Goal: Navigation & Orientation: Find specific page/section

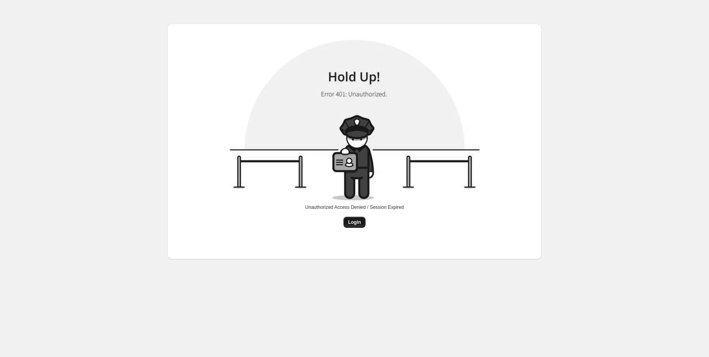
click at [349, 221] on span "Login" at bounding box center [354, 222] width 13 height 6
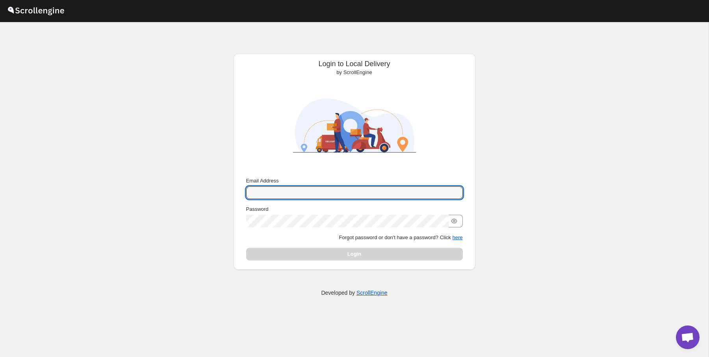
type input "rahul.chopra@home-run.co"
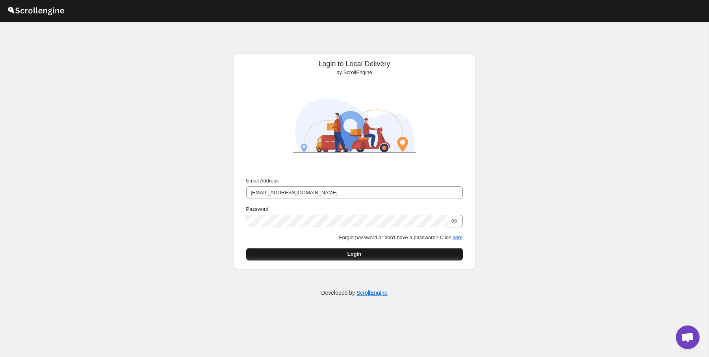
click at [328, 256] on button "Login" at bounding box center [354, 254] width 217 height 13
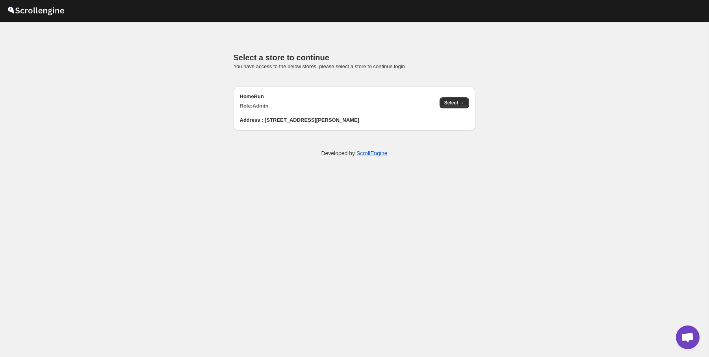
click at [438, 100] on div "HomeRun Role: Admin Select →" at bounding box center [350, 98] width 235 height 24
click at [448, 101] on span "Select →" at bounding box center [454, 103] width 20 height 6
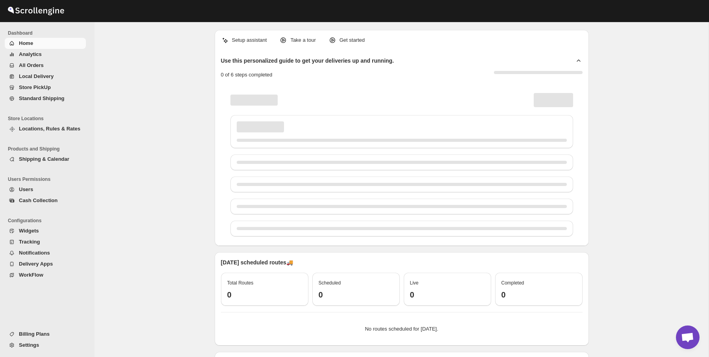
click at [155, 165] on div "Setup assistant Take a tour Get started Use this personalized guide to get your…" at bounding box center [401, 254] width 614 height 465
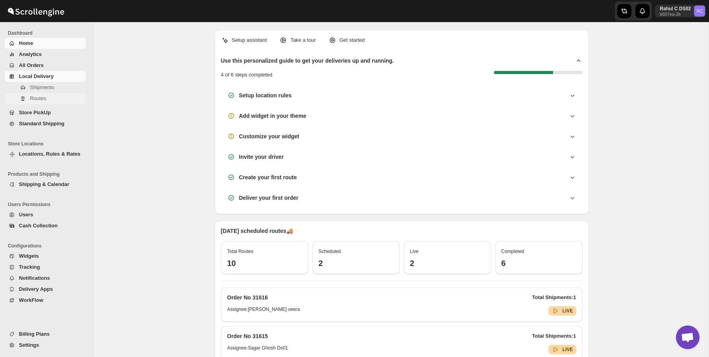
click at [50, 93] on button "Routes" at bounding box center [45, 98] width 81 height 11
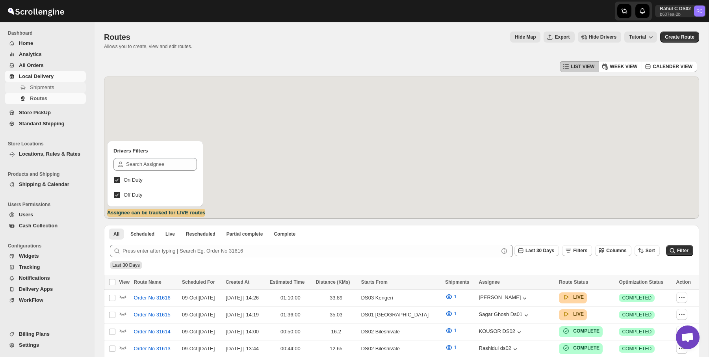
click at [73, 92] on button "Shipments" at bounding box center [45, 87] width 81 height 11
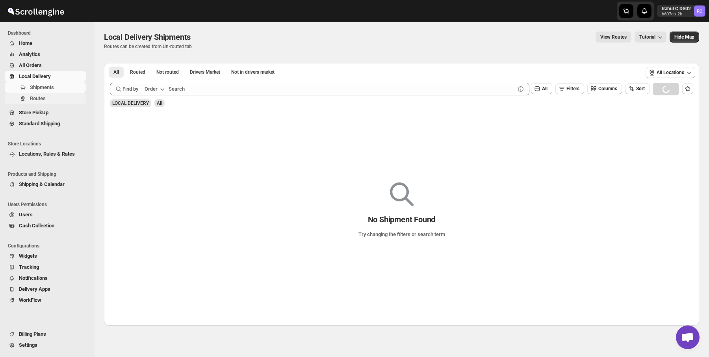
click at [72, 100] on span "Routes" at bounding box center [57, 98] width 54 height 8
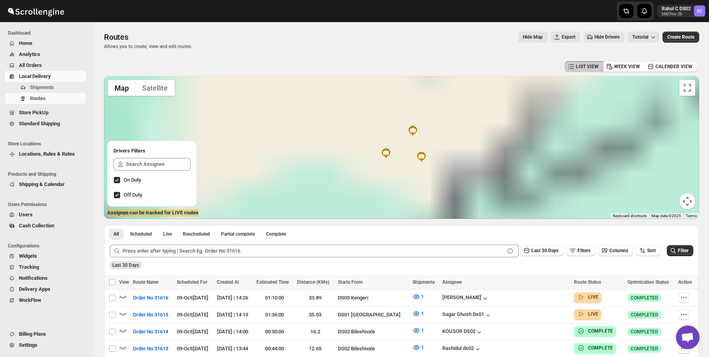
click at [598, 35] on span "Hide Drivers" at bounding box center [606, 37] width 25 height 6
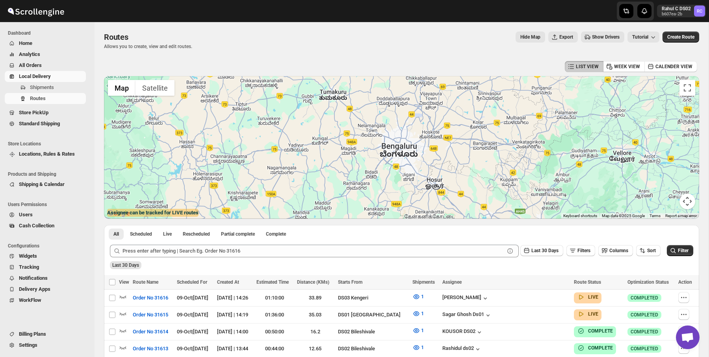
click at [598, 35] on span "Show Drivers" at bounding box center [606, 37] width 28 height 6
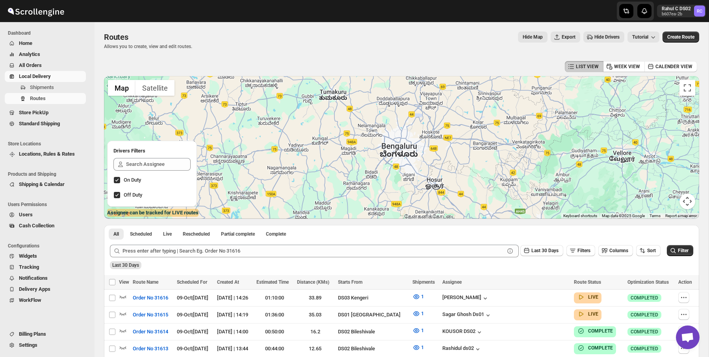
click at [490, 55] on div "Routes. This page is ready Routes Allows you to create, view and edit routes. H…" at bounding box center [401, 40] width 595 height 37
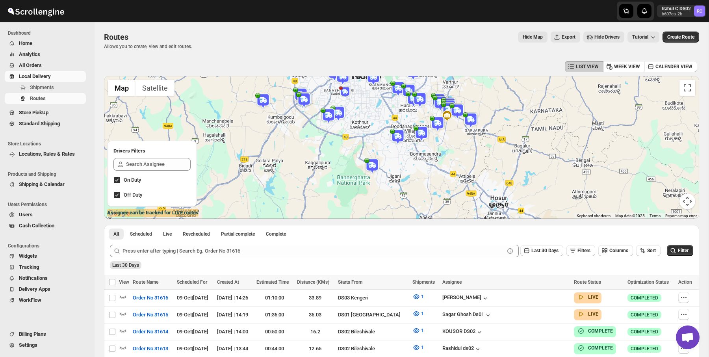
click at [395, 137] on img at bounding box center [398, 137] width 16 height 16
click at [420, 33] on div "Hide Map Export Hide Drivers Tutorial" at bounding box center [428, 36] width 461 height 11
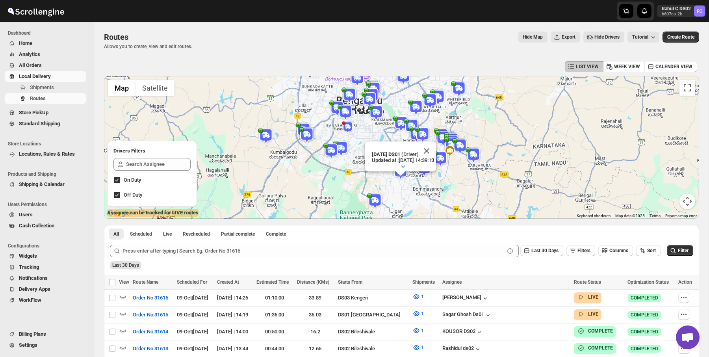
drag, startPoint x: 481, startPoint y: 167, endPoint x: 484, endPoint y: 203, distance: 36.3
click at [484, 203] on div "Raja DS01 (Driver) Updated at : 30/09/2025, 14:39:13 Duty mode Enabled Battery …" at bounding box center [401, 147] width 595 height 143
click at [471, 160] on img at bounding box center [473, 155] width 16 height 16
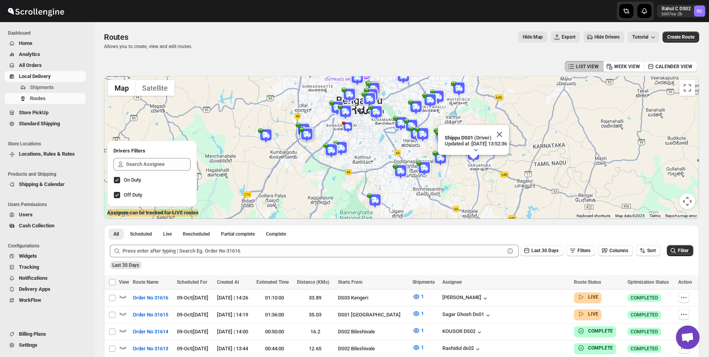
click at [427, 161] on img at bounding box center [424, 169] width 16 height 16
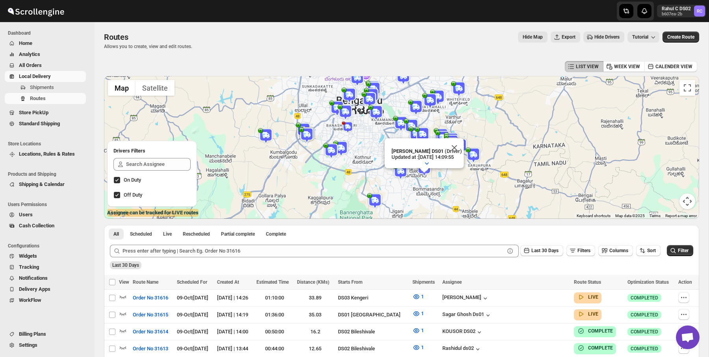
click at [432, 100] on img at bounding box center [430, 101] width 16 height 16
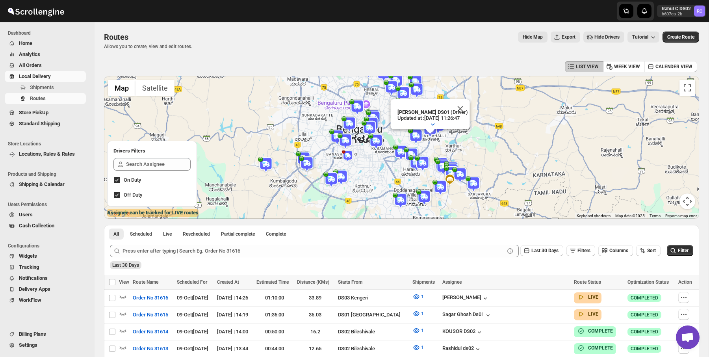
click at [414, 83] on img at bounding box center [417, 90] width 16 height 16
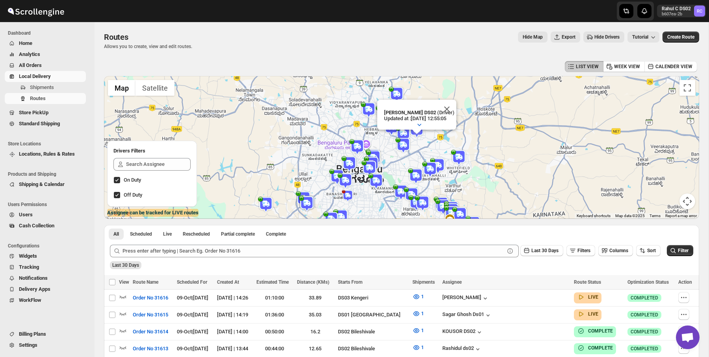
click at [400, 93] on img at bounding box center [397, 95] width 16 height 16
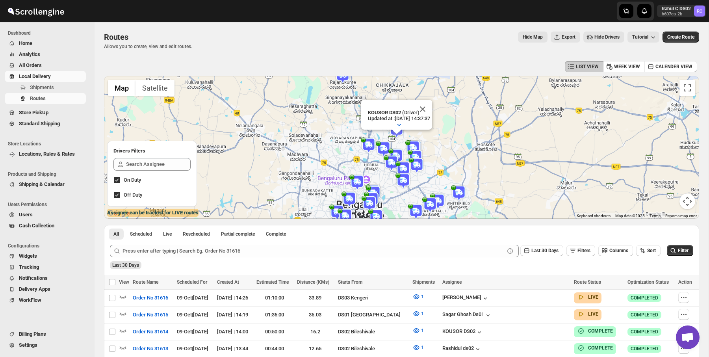
click at [441, 31] on div "Hide Map Export Hide Drivers Tutorial" at bounding box center [428, 36] width 461 height 11
click at [346, 80] on img at bounding box center [343, 76] width 16 height 16
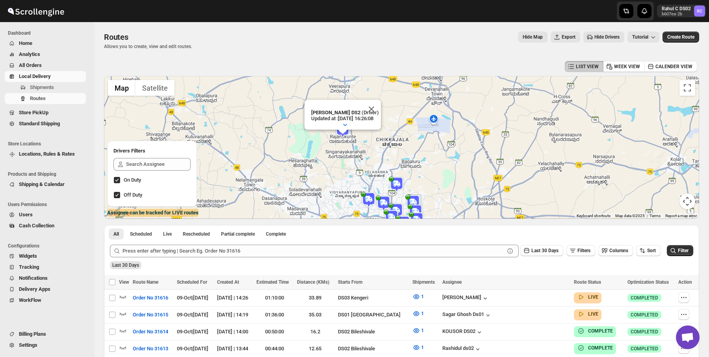
click at [370, 207] on div "CHANDRA BORO DS2 (Driver) Updated at : 07/10/2025, 16:26:08 Duty mode Enabled B…" at bounding box center [401, 147] width 595 height 143
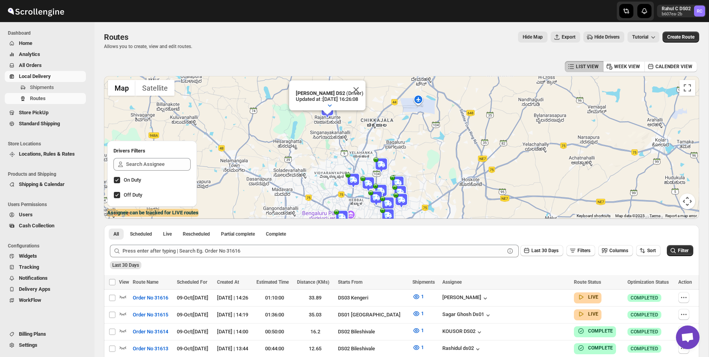
drag, startPoint x: 357, startPoint y: 187, endPoint x: 330, endPoint y: 139, distance: 54.8
click at [330, 142] on div "CHANDRA BORO DS2 (Driver) Updated at : 07/10/2025, 16:26:08 Duty mode Enabled B…" at bounding box center [401, 147] width 595 height 143
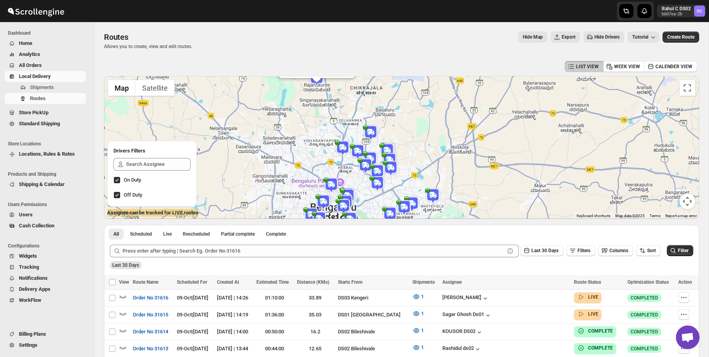
click at [331, 185] on img at bounding box center [331, 185] width 16 height 16
click at [348, 188] on img at bounding box center [348, 196] width 16 height 16
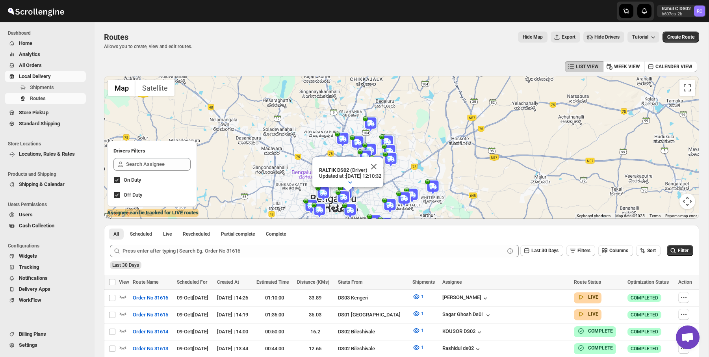
click at [318, 193] on img at bounding box center [323, 193] width 16 height 16
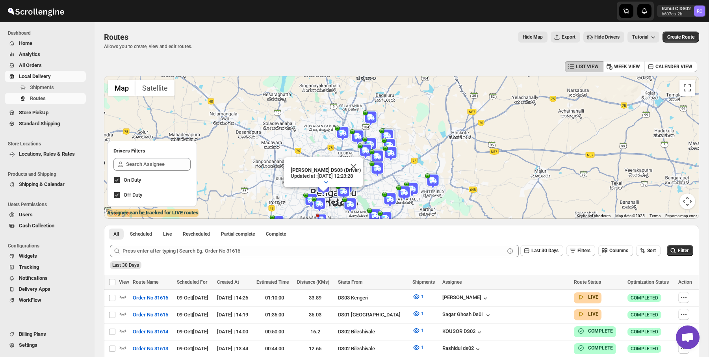
click at [306, 197] on img at bounding box center [311, 201] width 16 height 16
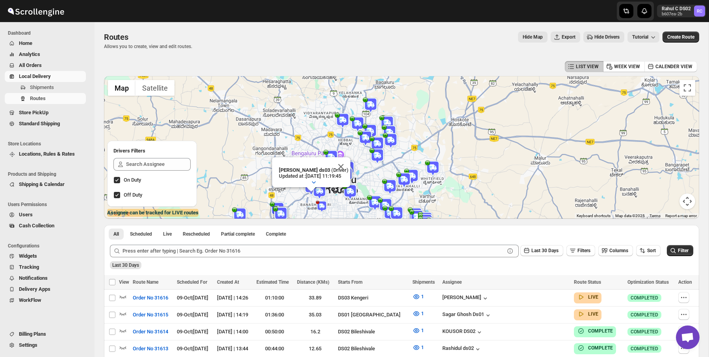
click at [320, 195] on img at bounding box center [319, 191] width 16 height 16
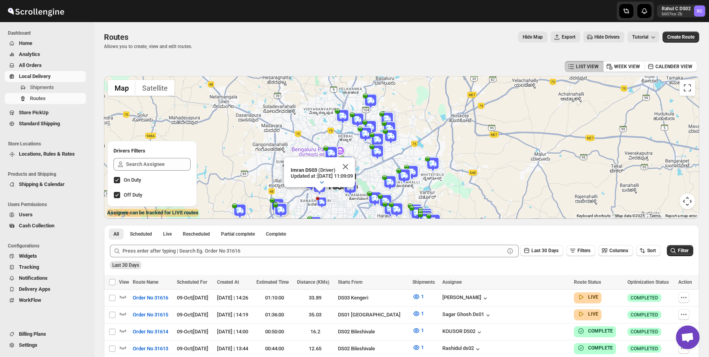
click at [279, 207] on img at bounding box center [281, 210] width 16 height 16
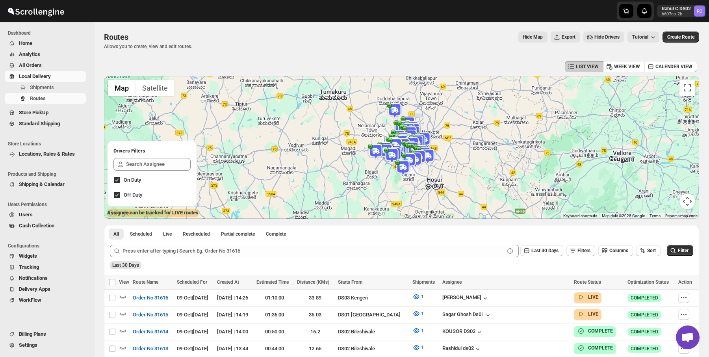
click at [425, 151] on img at bounding box center [419, 158] width 16 height 16
click at [420, 161] on div at bounding box center [419, 159] width 10 height 5
click at [374, 152] on img at bounding box center [376, 152] width 16 height 16
click at [394, 110] on img at bounding box center [395, 111] width 16 height 16
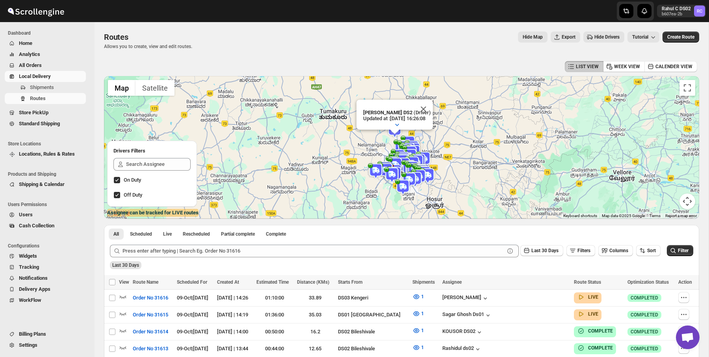
click at [405, 144] on img at bounding box center [407, 152] width 16 height 16
click at [420, 168] on img at bounding box center [428, 176] width 16 height 16
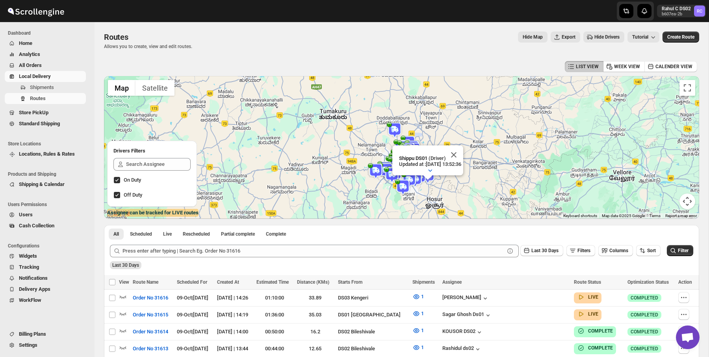
click at [399, 173] on div at bounding box center [430, 170] width 62 height 6
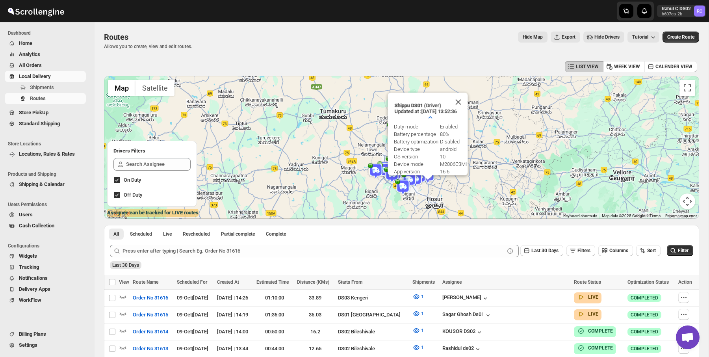
click at [403, 183] on img at bounding box center [403, 187] width 16 height 16
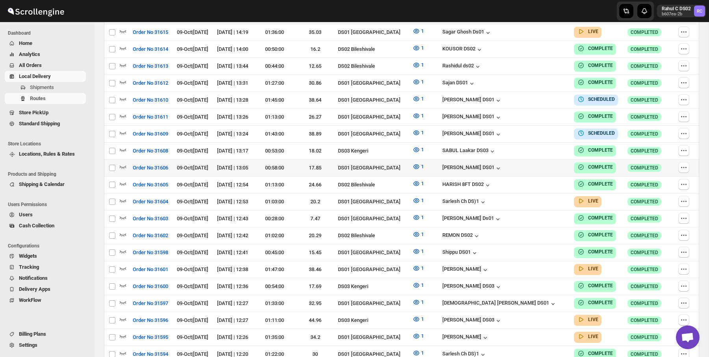
scroll to position [314, 0]
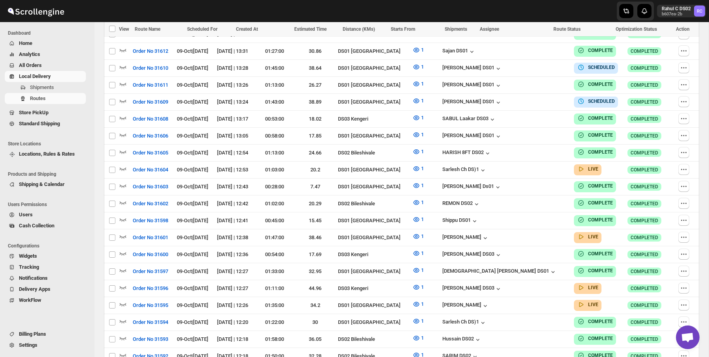
checkbox input "true"
